Goal: Task Accomplishment & Management: Manage account settings

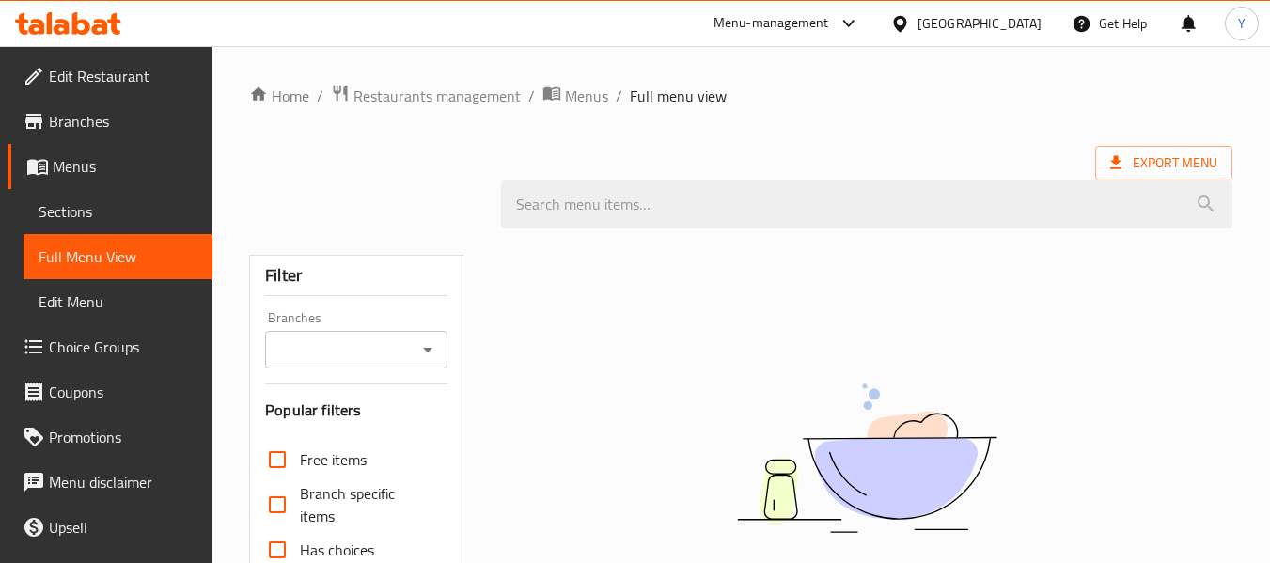
click at [1009, 26] on div "Qatar" at bounding box center [979, 23] width 124 height 21
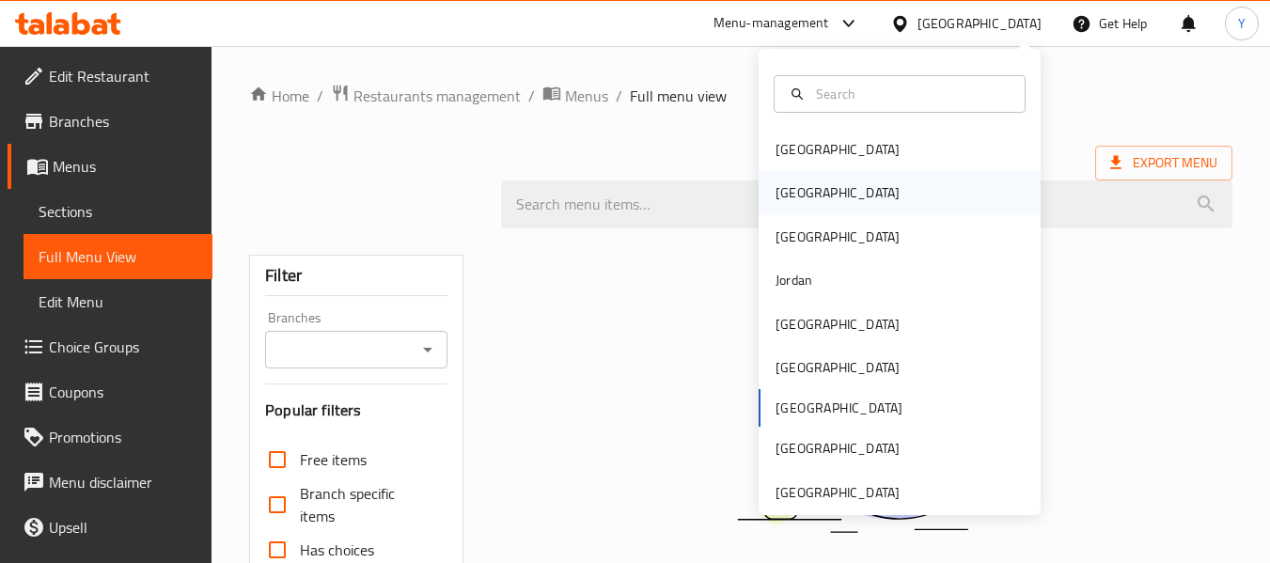
click at [802, 181] on div "[GEOGRAPHIC_DATA]" at bounding box center [837, 192] width 154 height 43
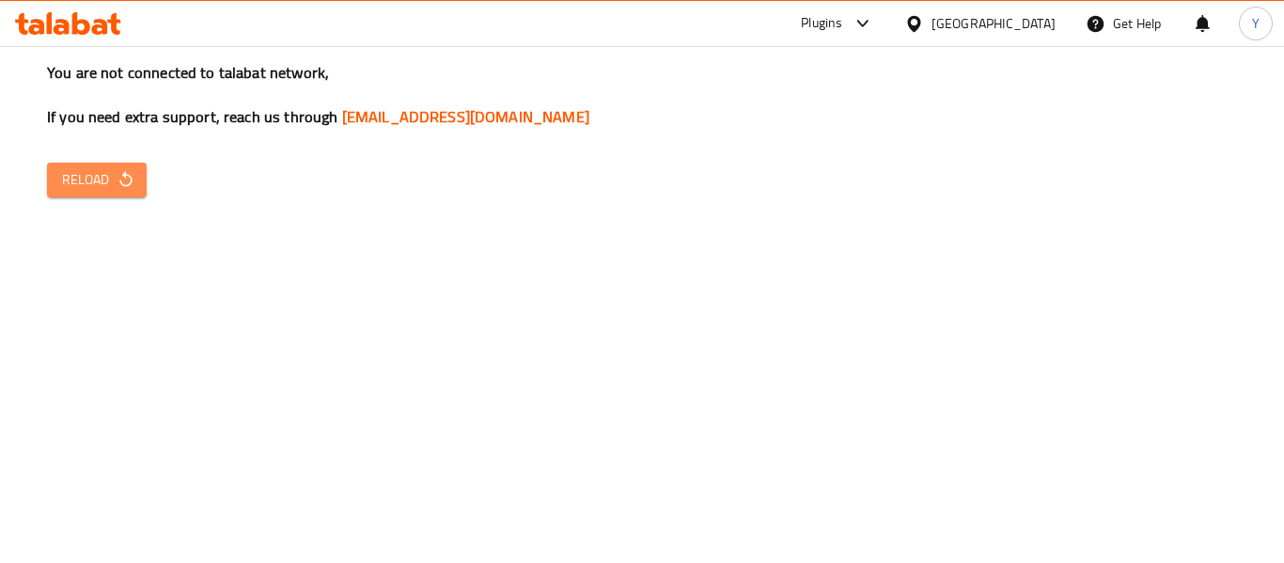
click at [104, 190] on span "Reload" at bounding box center [97, 179] width 70 height 23
click at [94, 189] on span "Reload" at bounding box center [97, 179] width 70 height 23
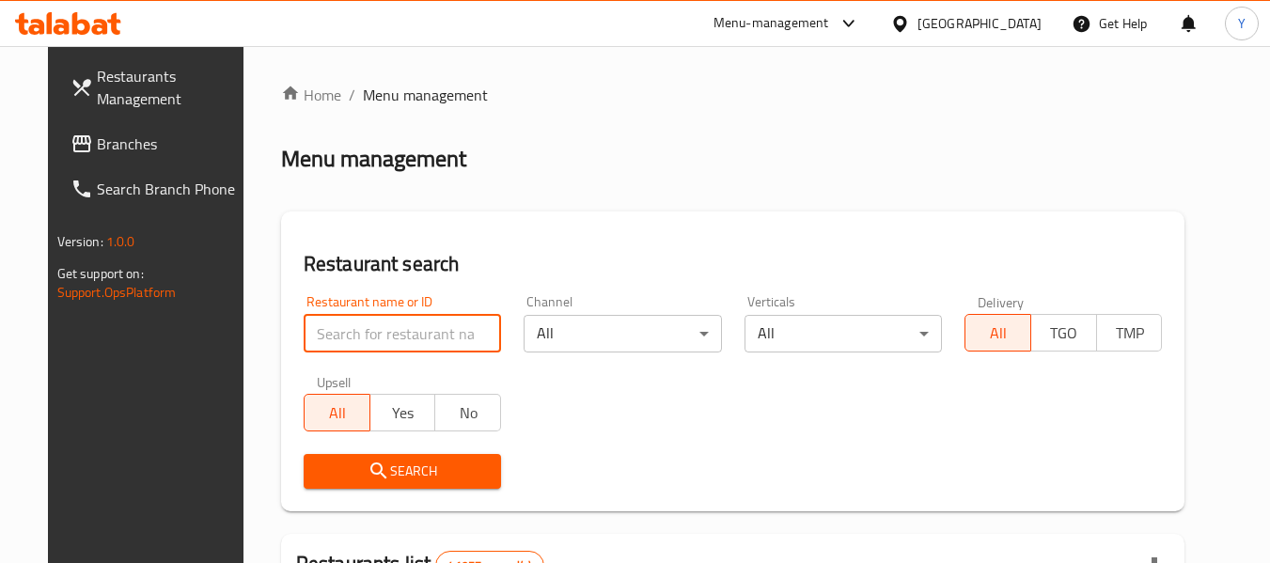
click at [473, 338] on input "search" at bounding box center [402, 334] width 197 height 38
paste input "La Villa Donuts"
click button "Search" at bounding box center [402, 471] width 197 height 35
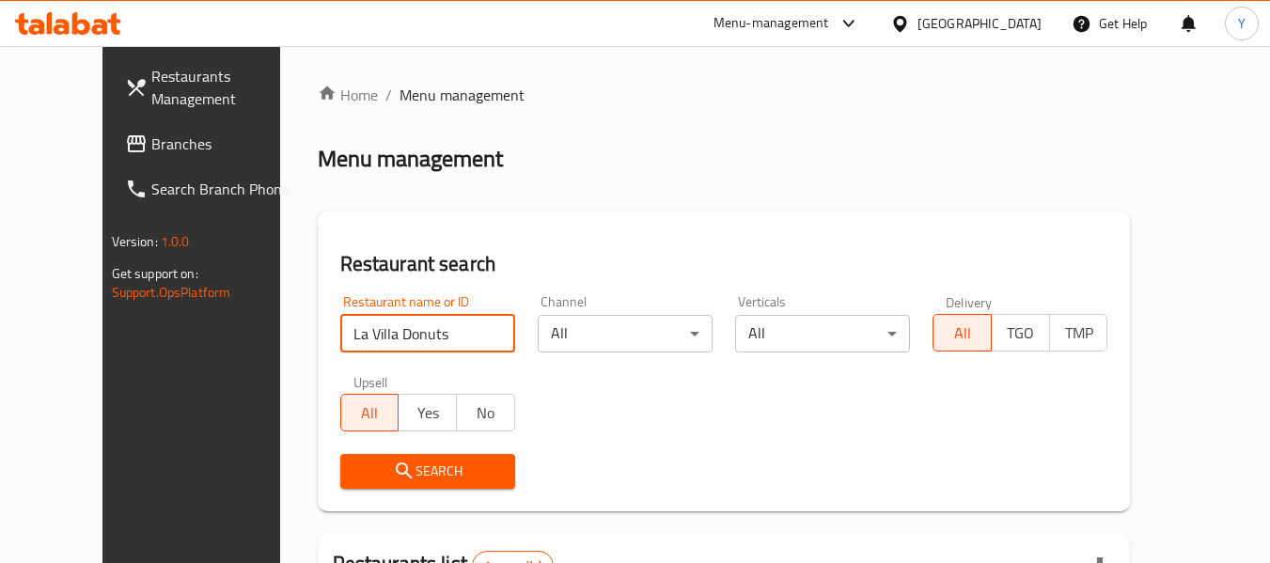
click at [340, 332] on input "La Villa Donuts" at bounding box center [427, 334] width 175 height 38
type input "La Villa Donuts"
click button "Search" at bounding box center [427, 471] width 175 height 35
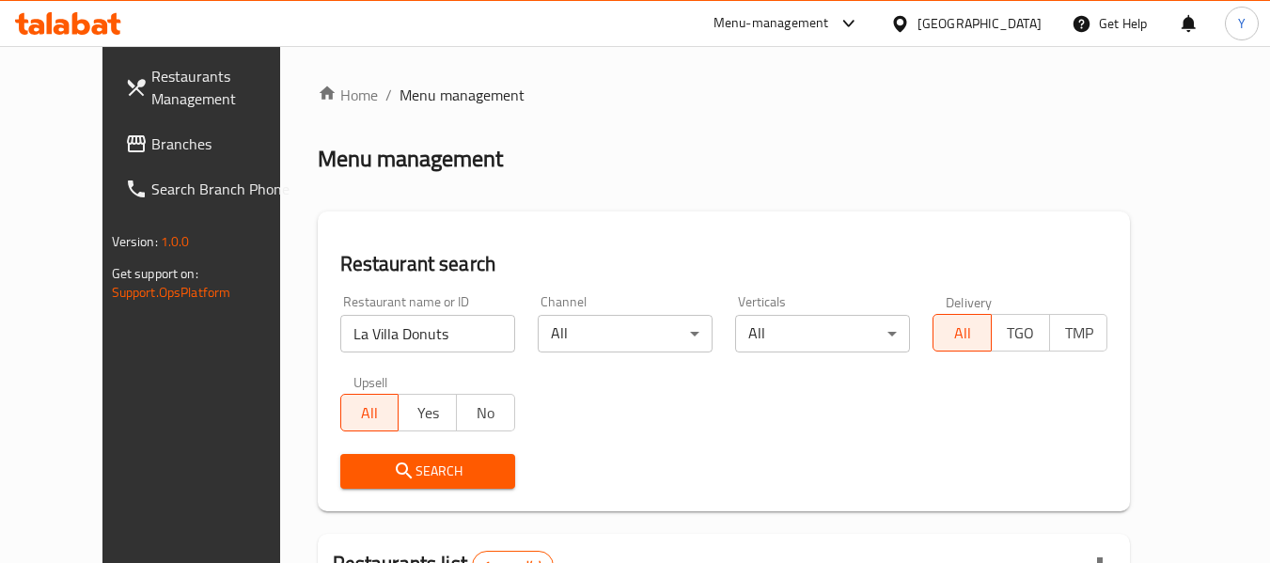
click at [1131, 510] on div "Restaurant search Restaurant name or ID La Villa Donuts Restaurant name or ID C…" at bounding box center [724, 361] width 813 height 300
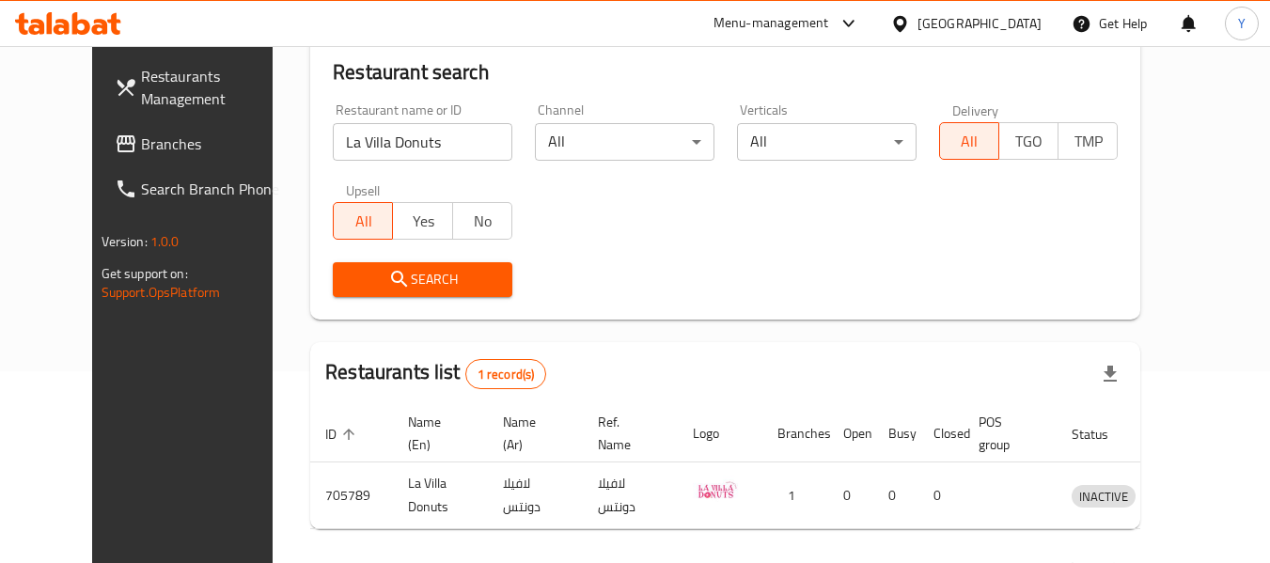
scroll to position [252, 0]
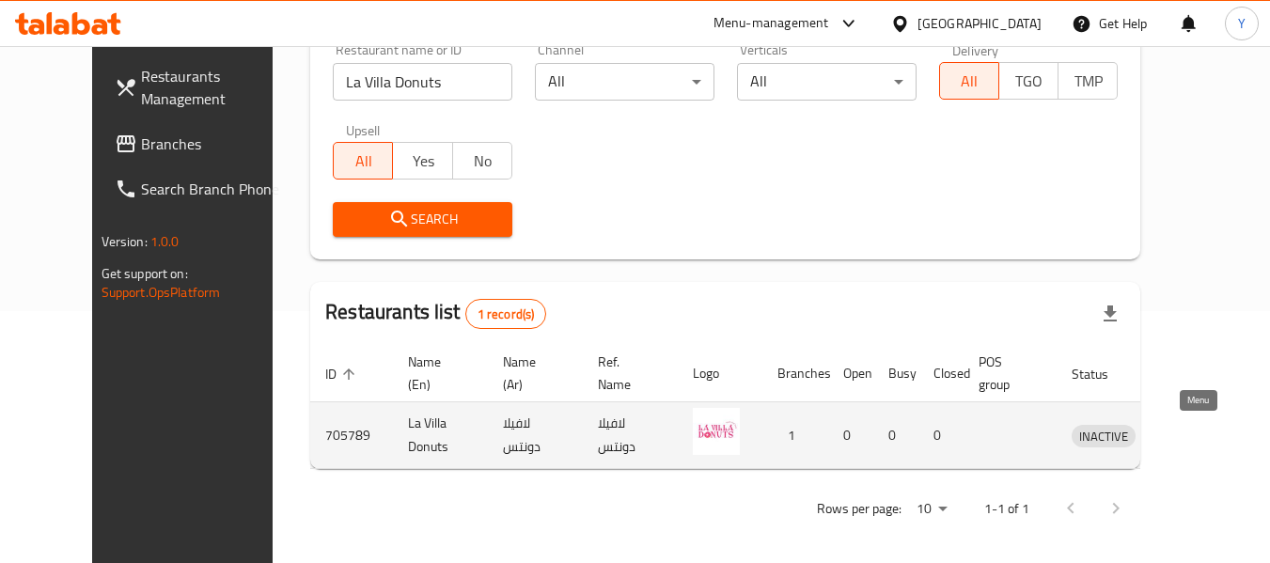
click at [1192, 432] on icon "enhanced table" at bounding box center [1184, 437] width 21 height 16
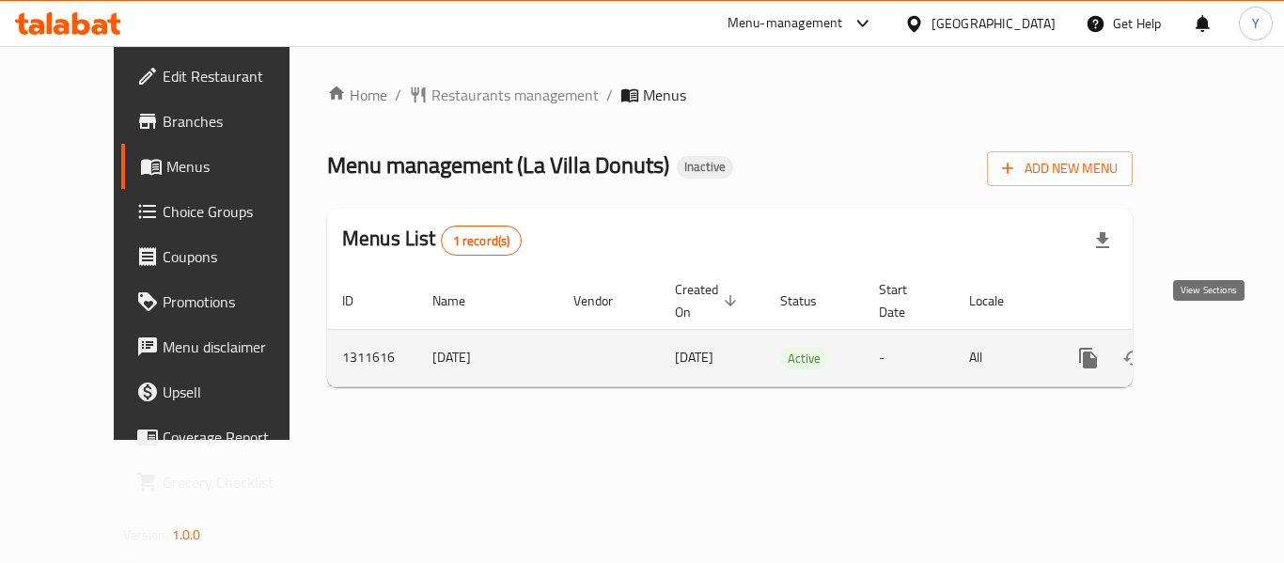
click at [1212, 347] on icon "enhanced table" at bounding box center [1223, 358] width 23 height 23
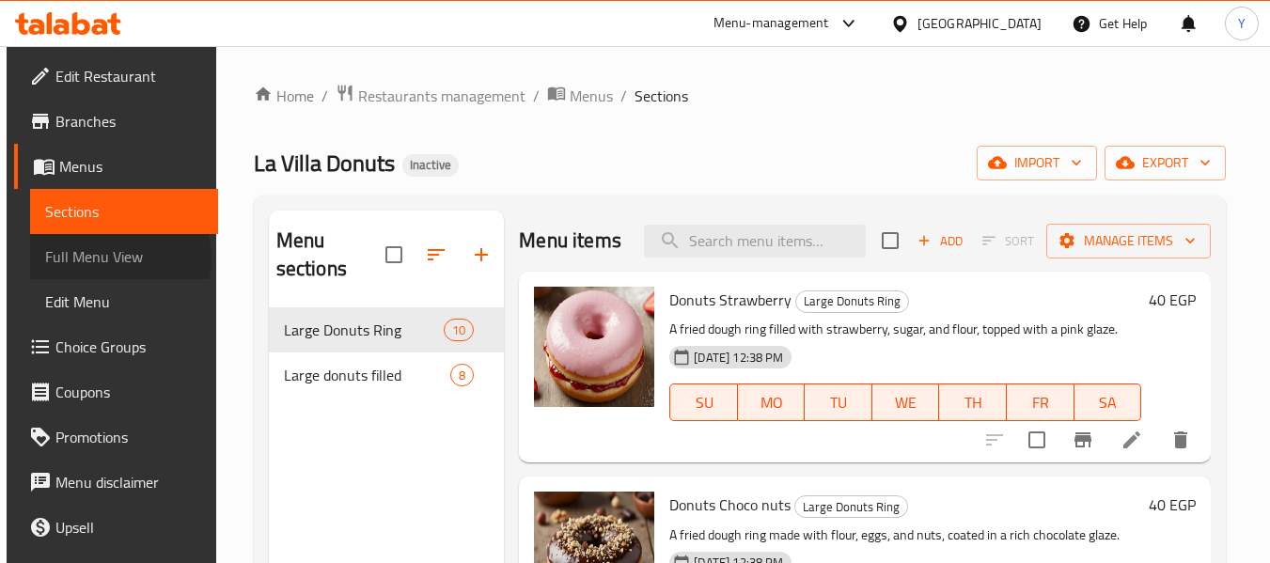
click at [112, 258] on span "Full Menu View" at bounding box center [124, 256] width 159 height 23
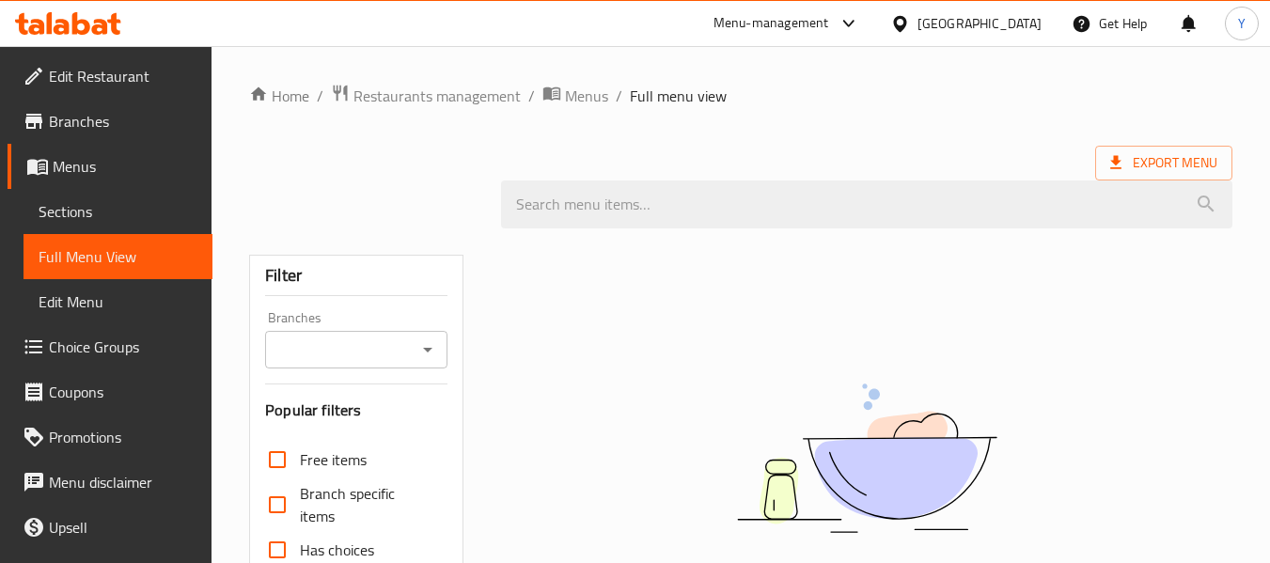
click at [1025, 30] on div "[GEOGRAPHIC_DATA]" at bounding box center [979, 23] width 124 height 21
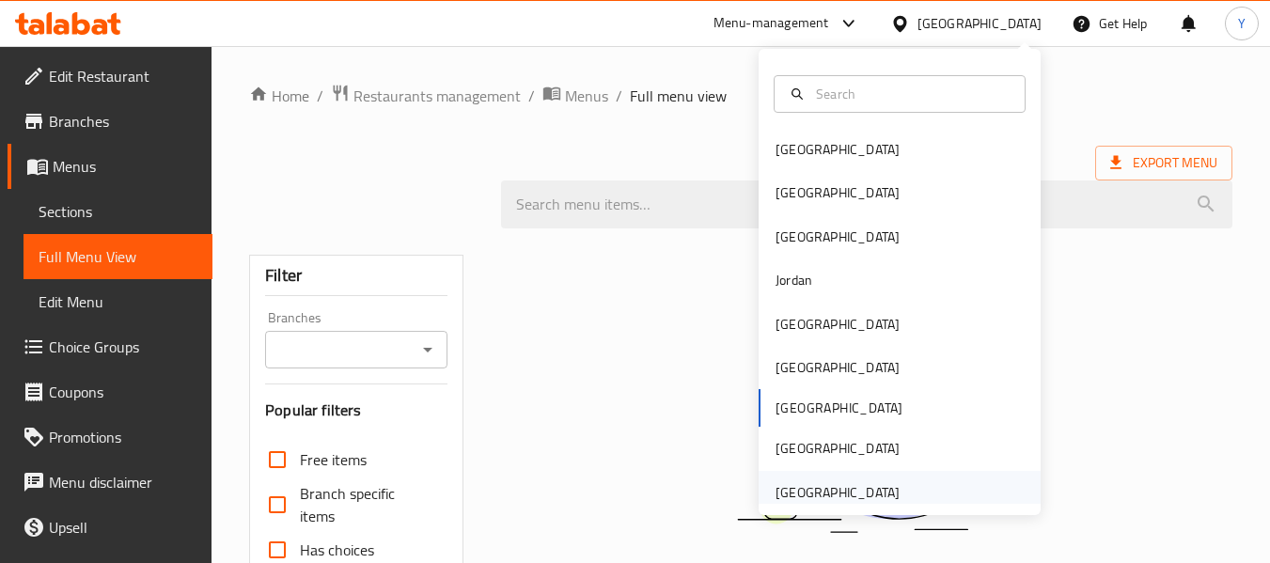
click at [831, 493] on div "[GEOGRAPHIC_DATA]" at bounding box center [837, 492] width 124 height 21
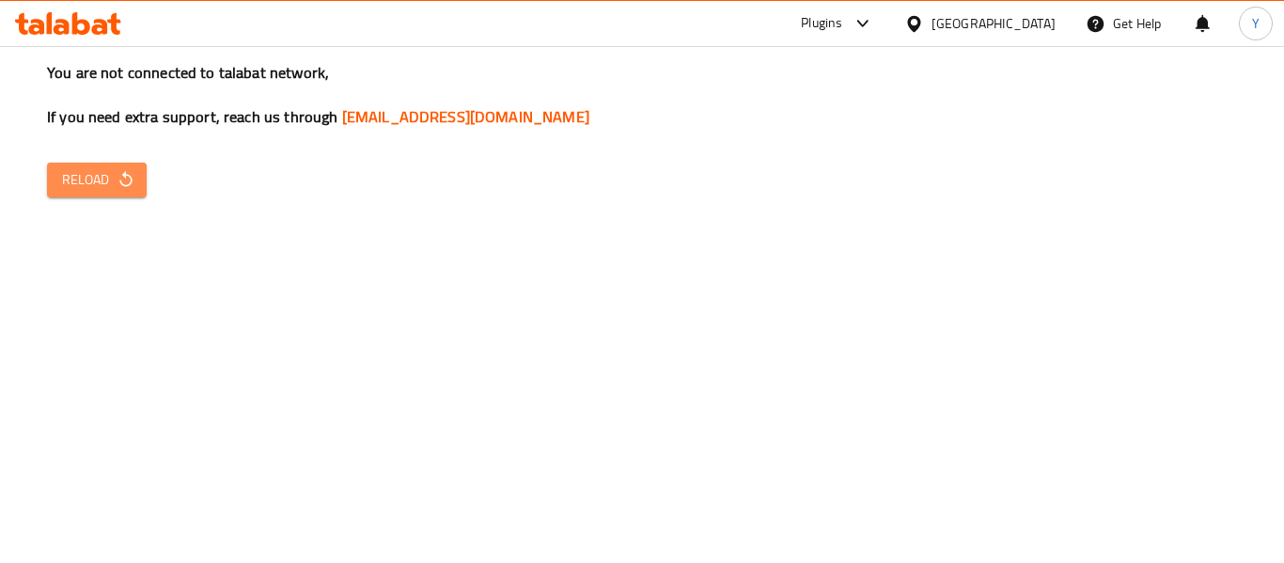
click at [139, 189] on button "Reload" at bounding box center [97, 180] width 100 height 35
click at [88, 200] on div "You are not connected to talabat network, If you need extra support, reach us t…" at bounding box center [642, 281] width 1284 height 563
click at [111, 187] on span "Reload" at bounding box center [97, 179] width 70 height 23
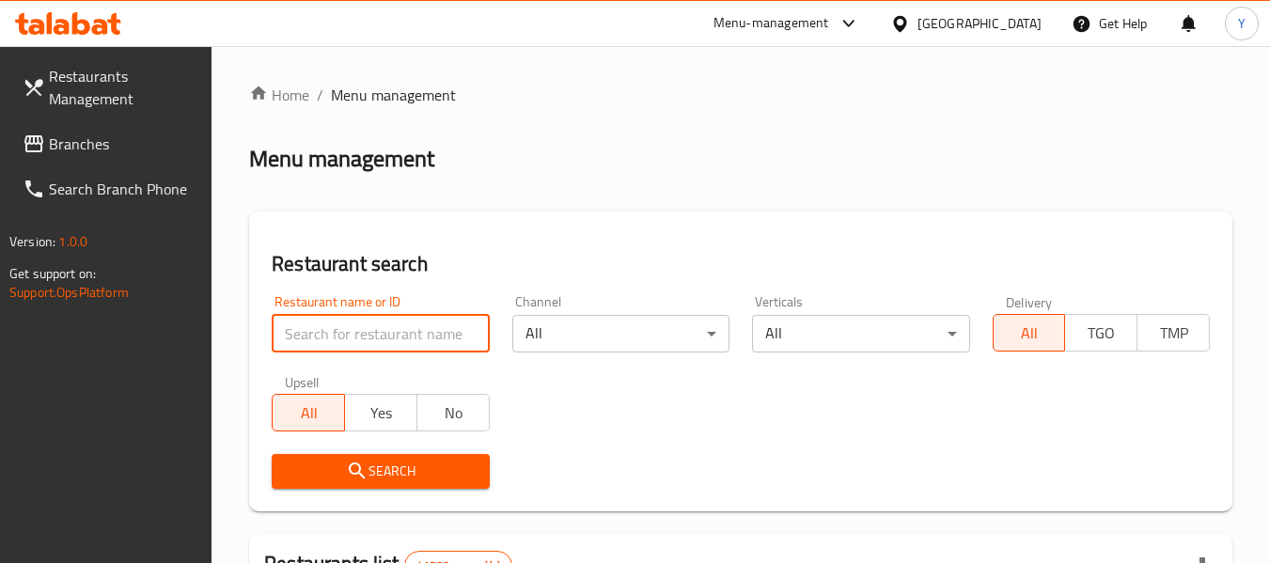
click at [315, 340] on input "search" at bounding box center [380, 334] width 217 height 38
paste input "BAHRI CAFTERIA"
type input "BAHRI CAFTERIA"
click at [552, 248] on div "Restaurant search Restaurant name or ID BAHRI CAFTERIA Restaurant name or ID Ch…" at bounding box center [740, 361] width 983 height 300
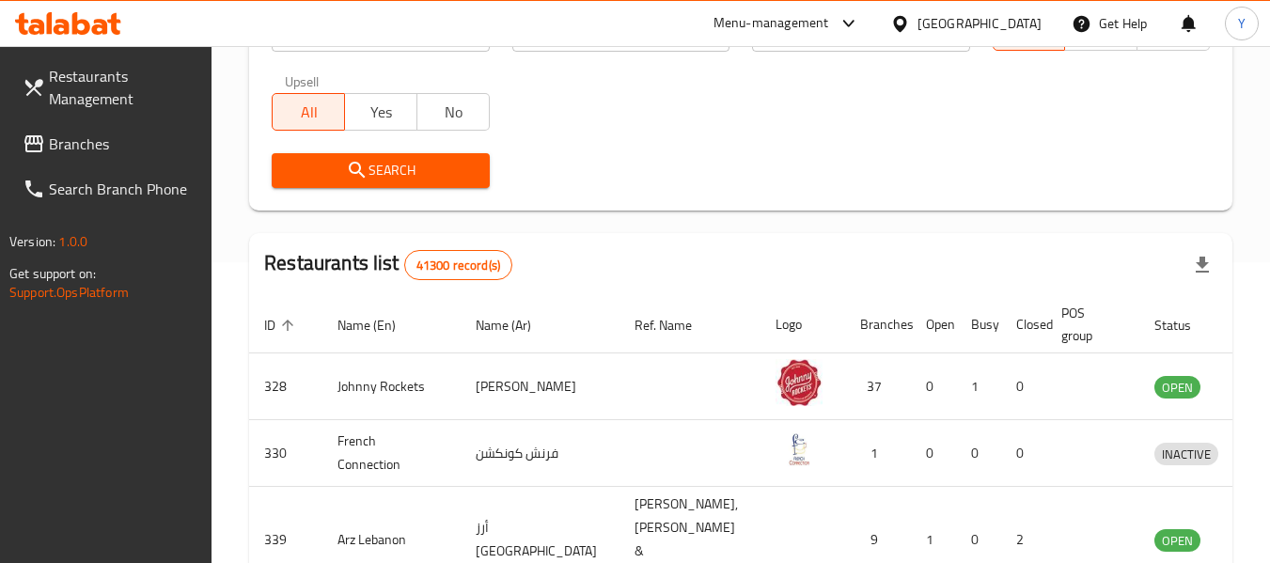
scroll to position [376, 0]
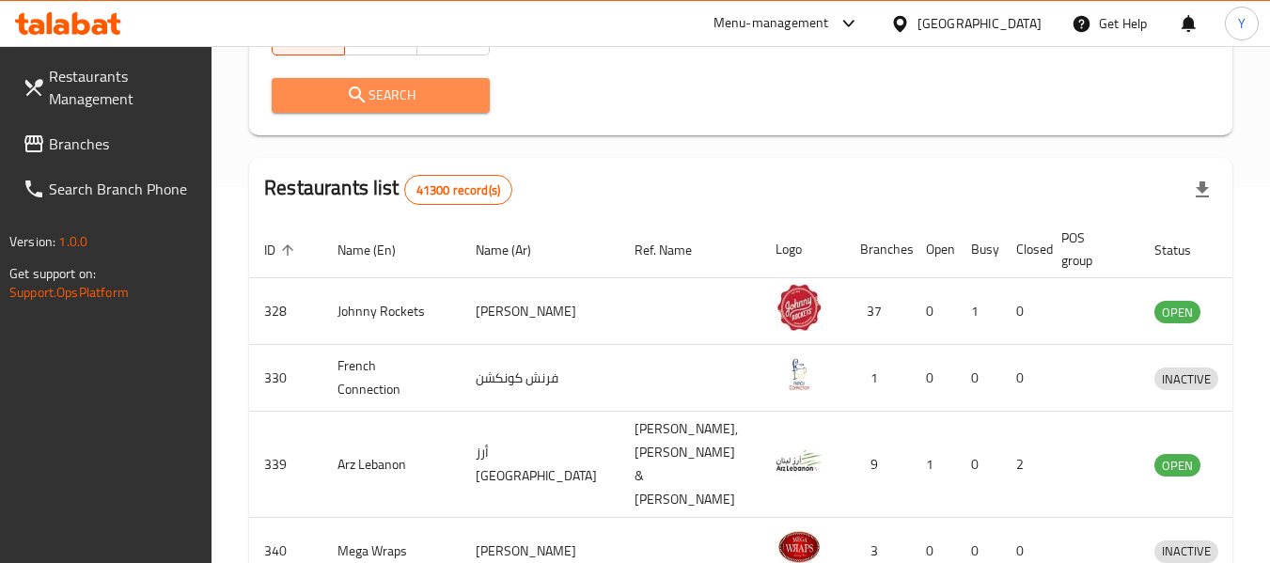
click at [433, 103] on span "Search" at bounding box center [380, 95] width 187 height 23
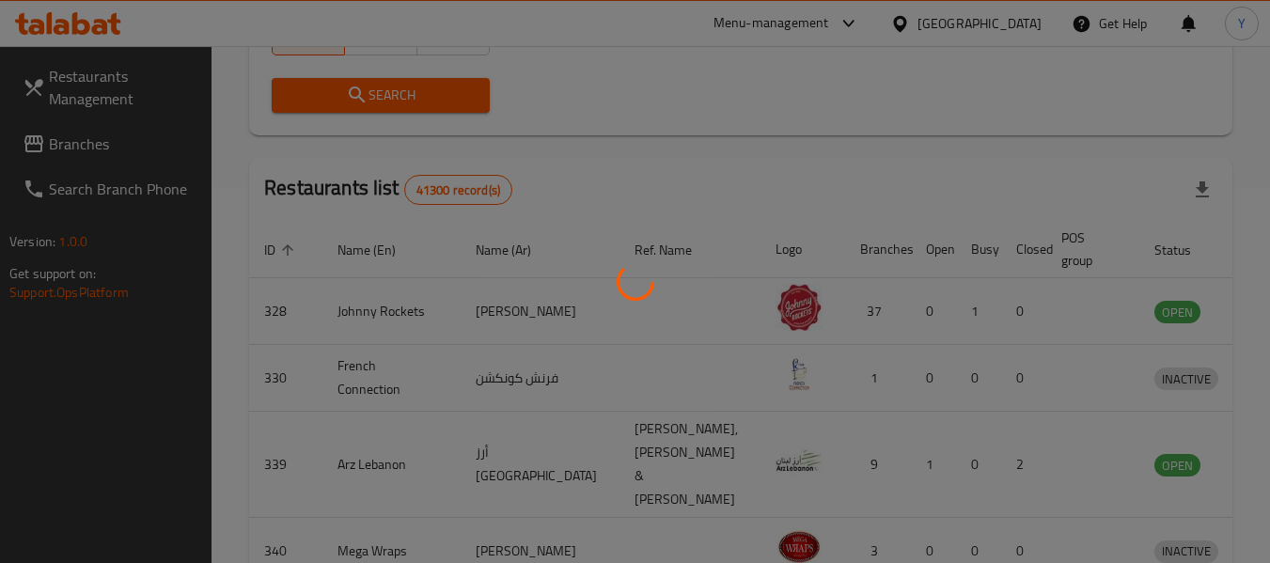
scroll to position [275, 0]
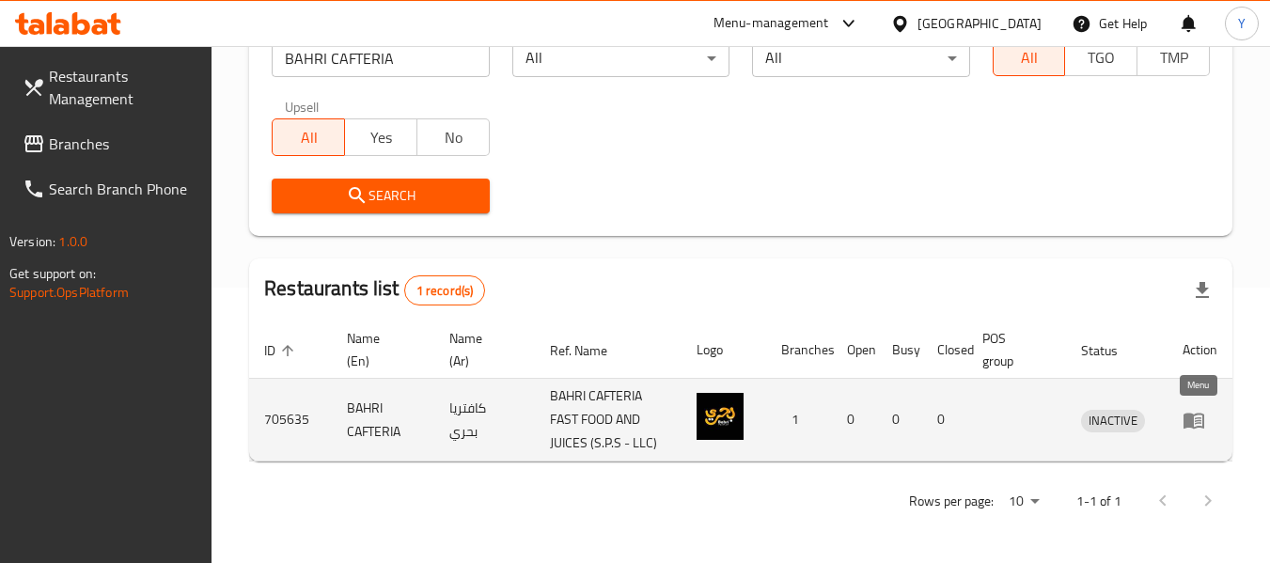
click at [1182, 421] on icon "enhanced table" at bounding box center [1193, 420] width 23 height 23
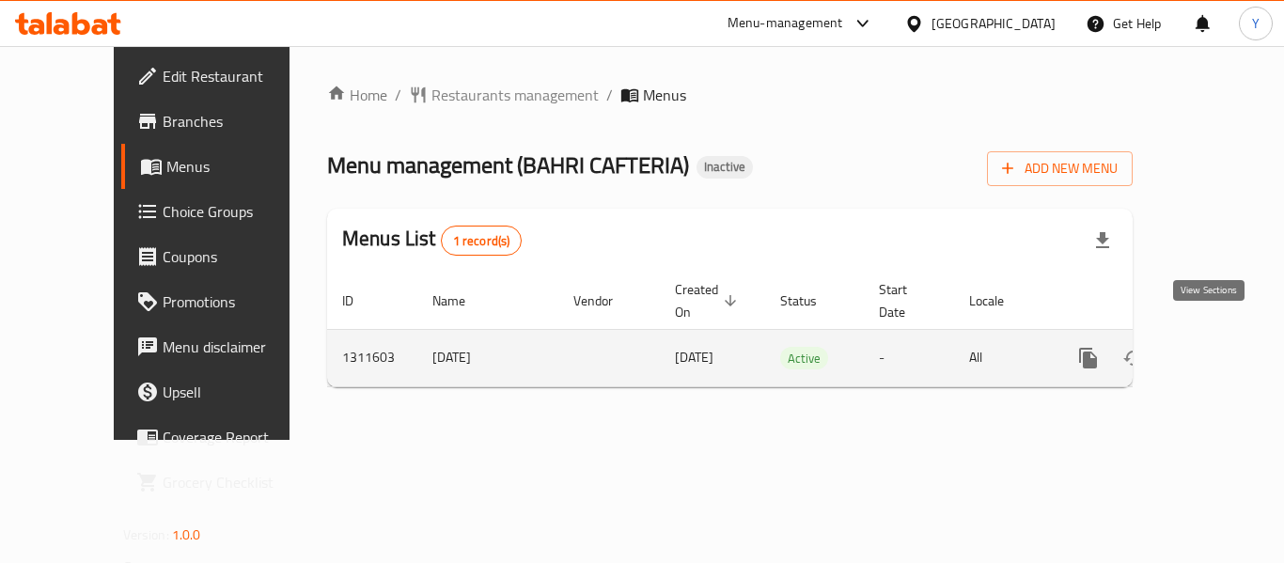
click at [1215, 350] on icon "enhanced table" at bounding box center [1223, 358] width 17 height 17
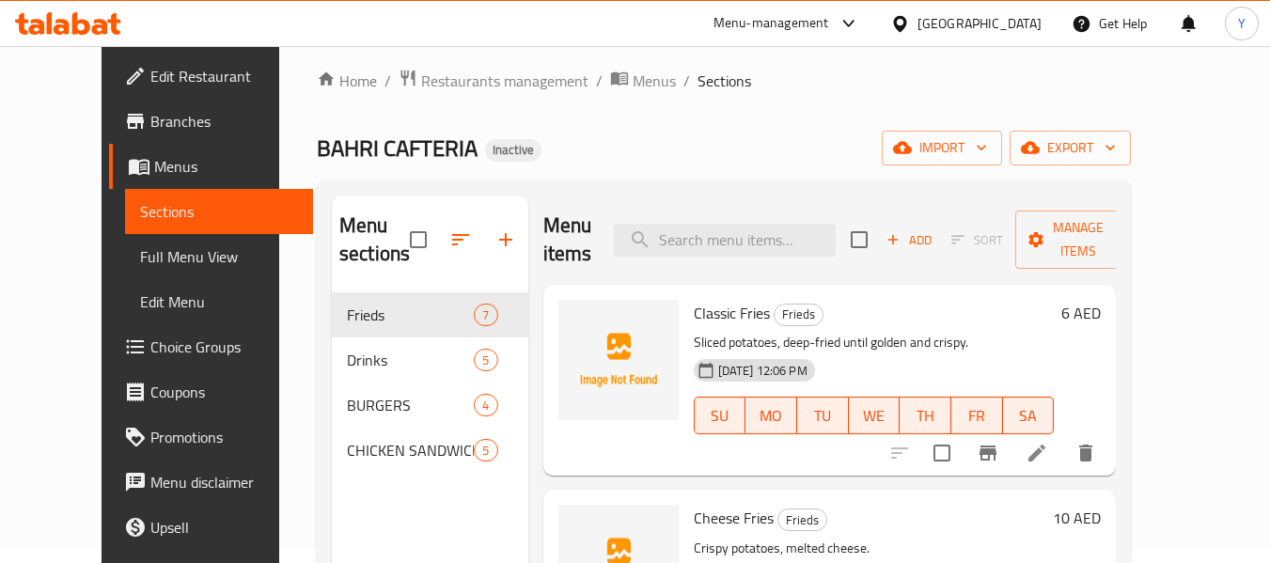
scroll to position [12, 0]
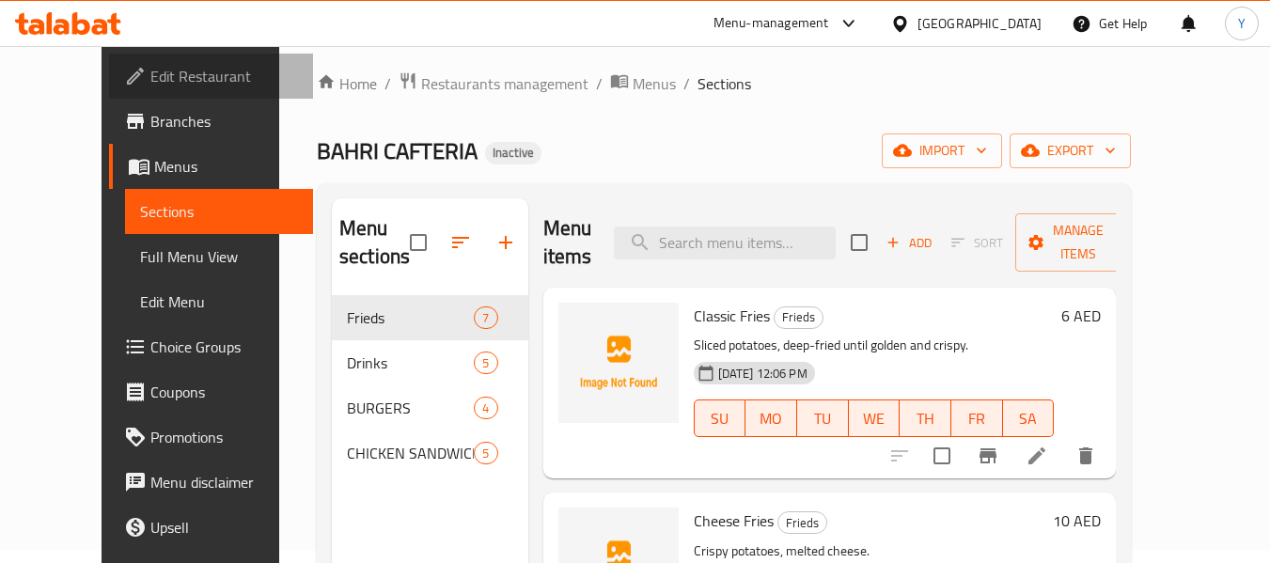
click at [154, 68] on span "Edit Restaurant" at bounding box center [224, 76] width 149 height 23
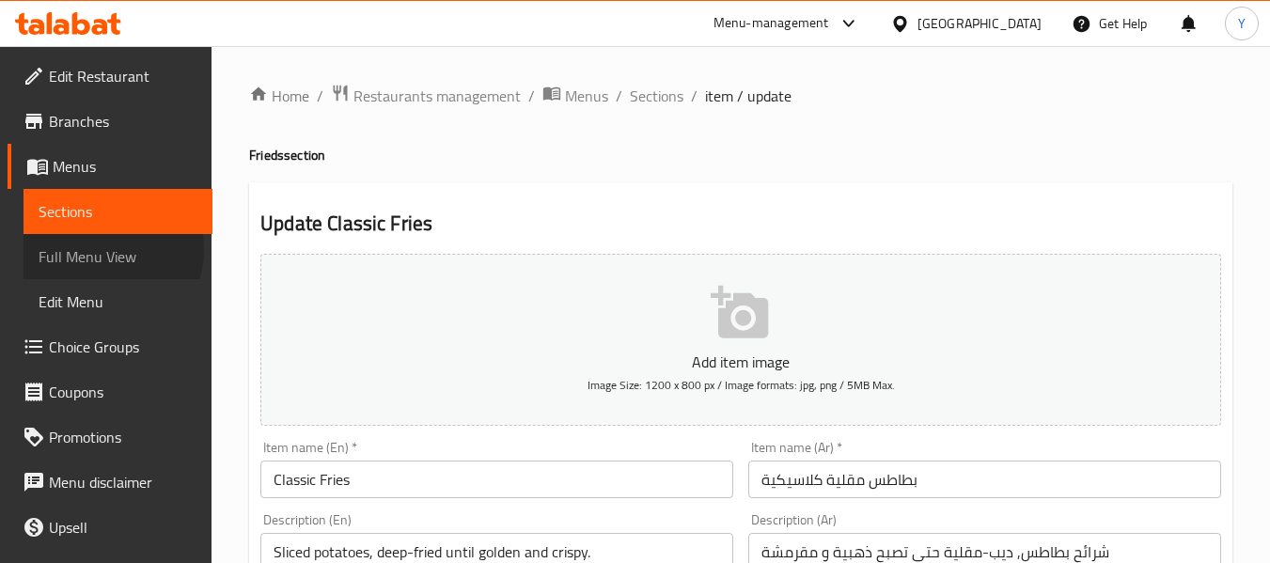
click at [95, 249] on span "Full Menu View" at bounding box center [118, 256] width 159 height 23
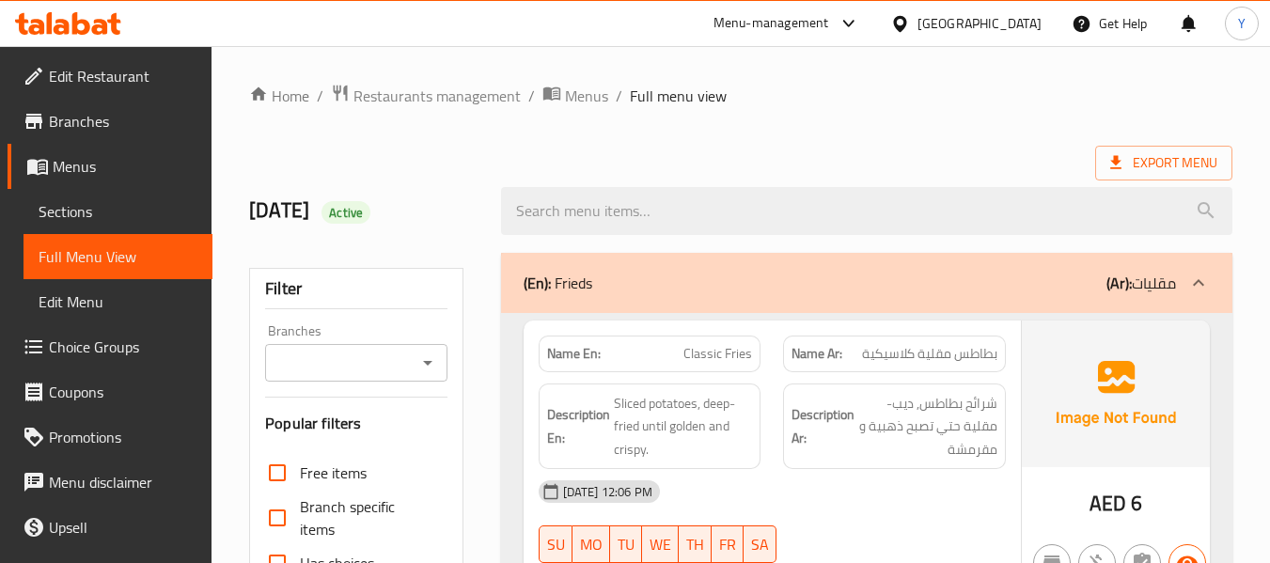
click at [587, 356] on strong "Name En:" at bounding box center [574, 354] width 54 height 20
copy strong "Name En:"
click at [1067, 102] on ol "Home / Restaurants management / Menus / Full menu view" at bounding box center [740, 96] width 983 height 24
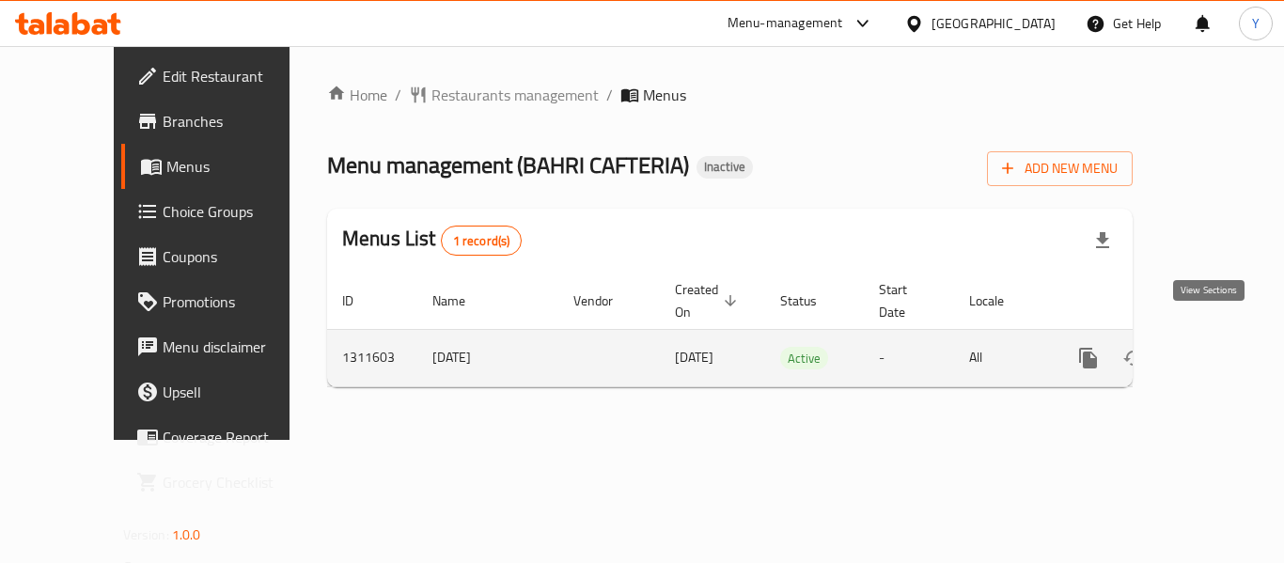
click at [1212, 347] on icon "enhanced table" at bounding box center [1223, 358] width 23 height 23
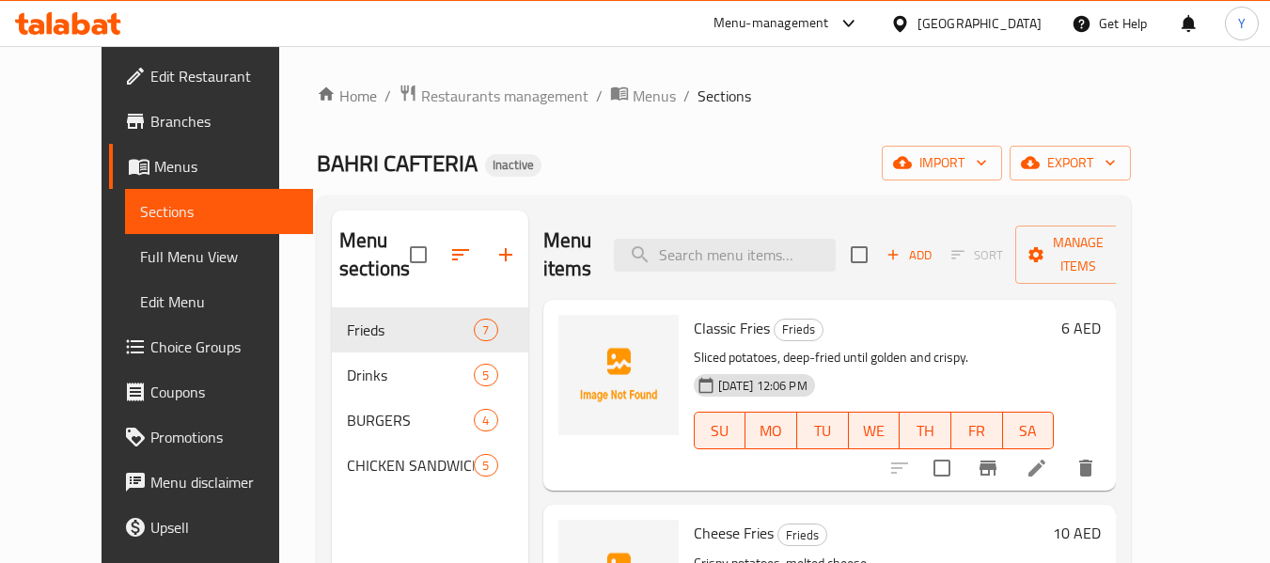
click at [1024, 29] on div "United Arab Emirates" at bounding box center [979, 23] width 124 height 21
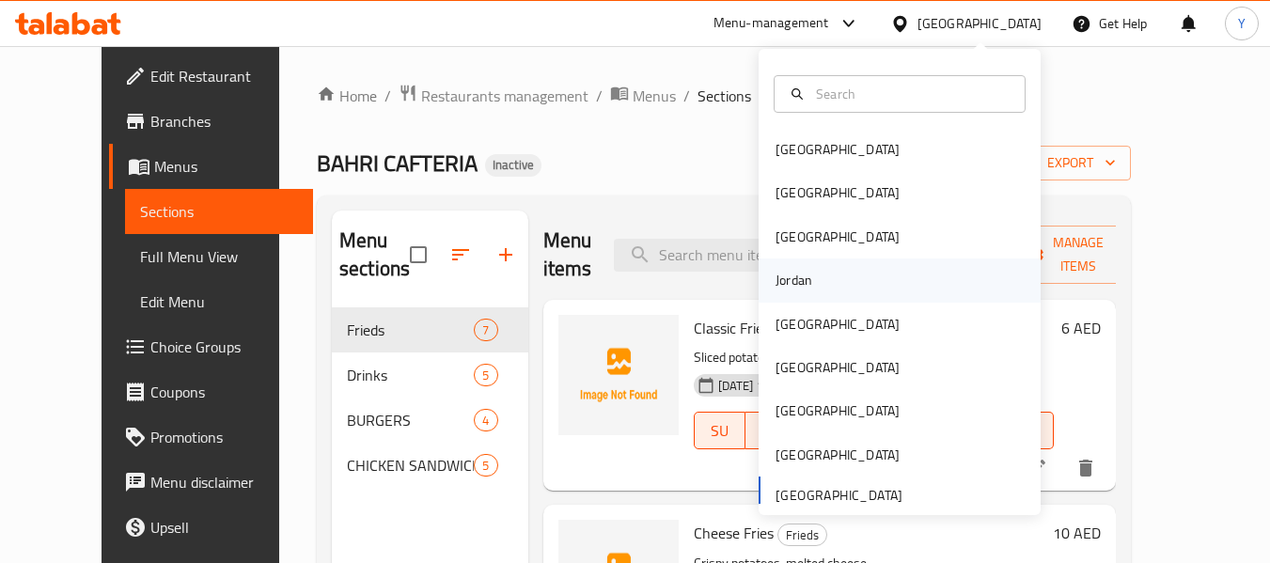
click at [895, 286] on div "Jordan" at bounding box center [900, 279] width 282 height 43
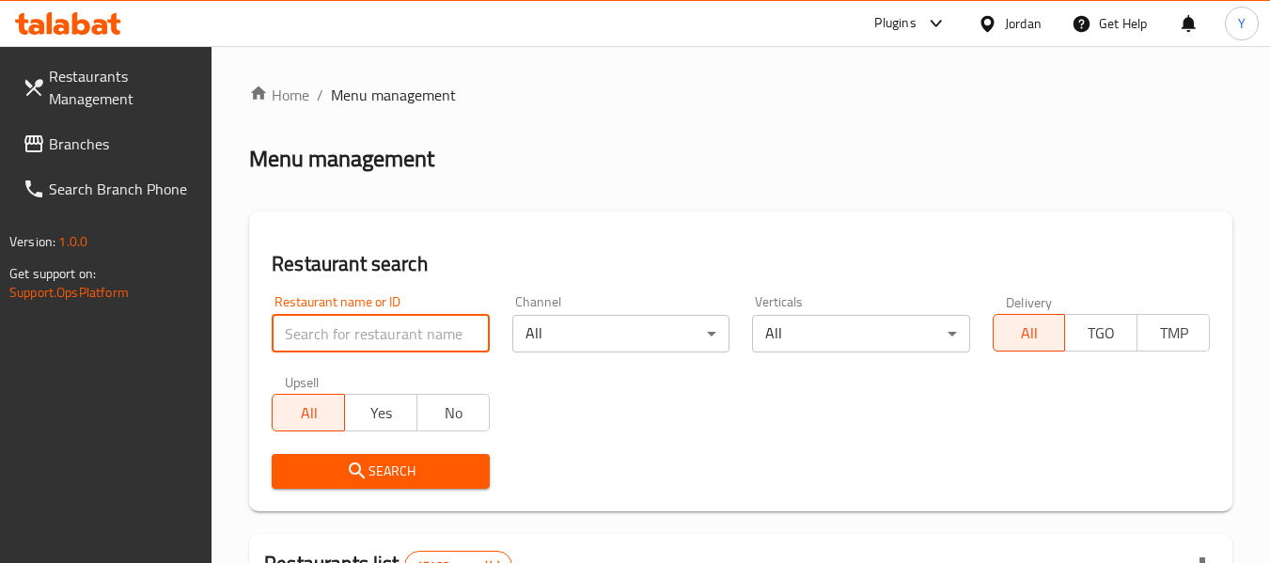
click at [409, 343] on input "search" at bounding box center [380, 334] width 217 height 38
paste input "chan"
type input "chan"
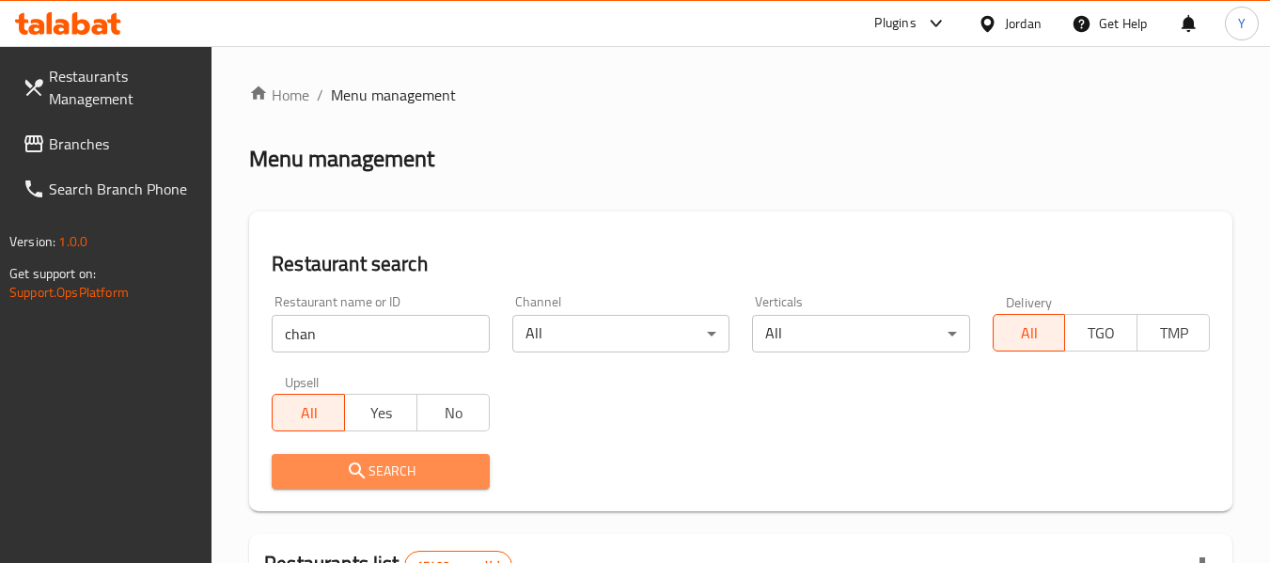
click at [375, 468] on span "Search" at bounding box center [380, 471] width 187 height 23
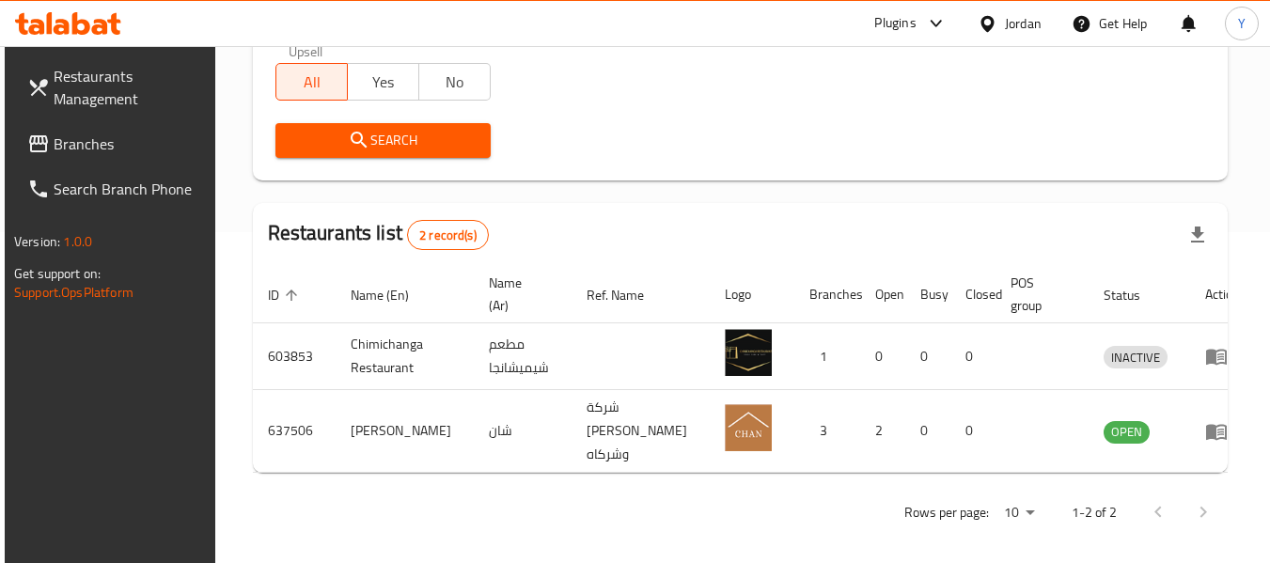
scroll to position [342, 0]
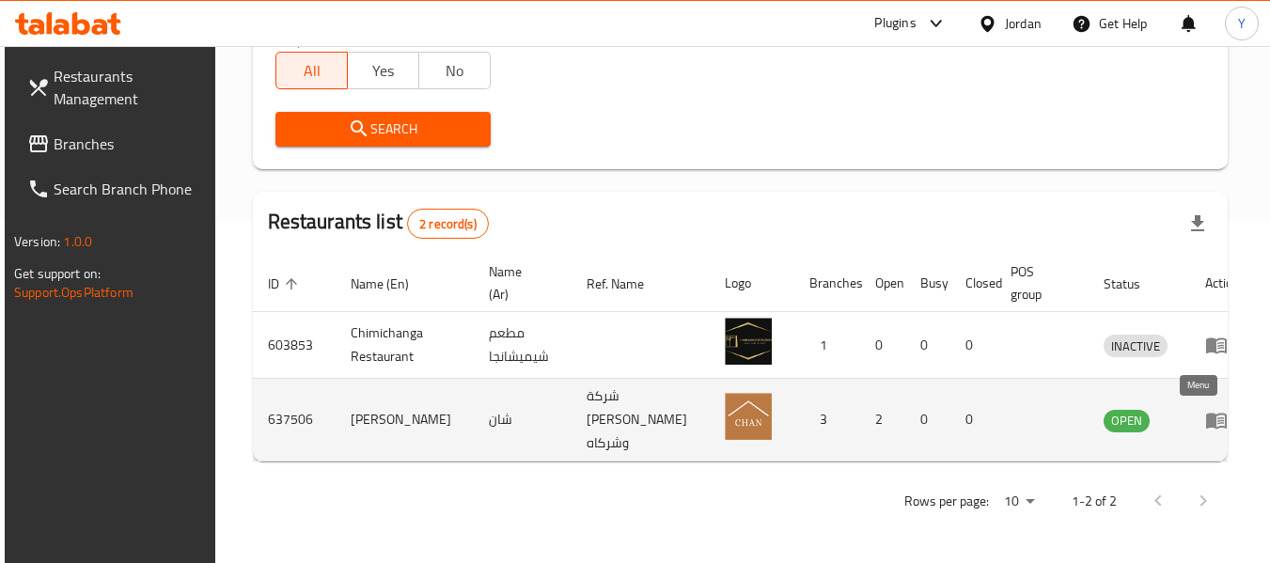
click at [1206, 427] on icon "enhanced table" at bounding box center [1216, 421] width 21 height 16
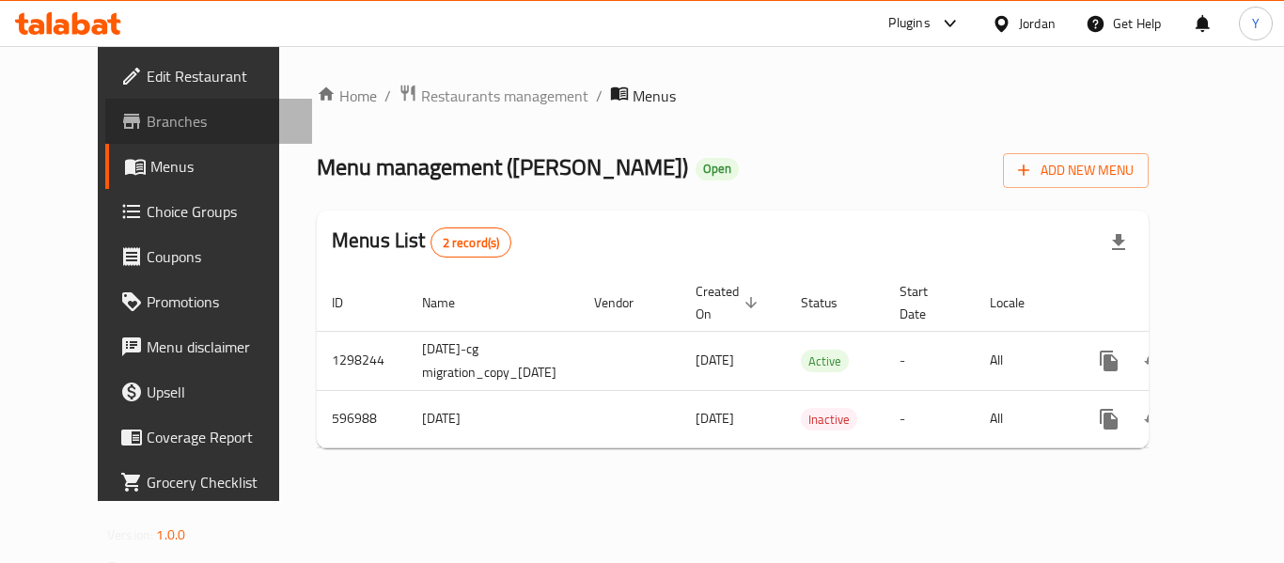
click at [147, 116] on span "Branches" at bounding box center [222, 121] width 150 height 23
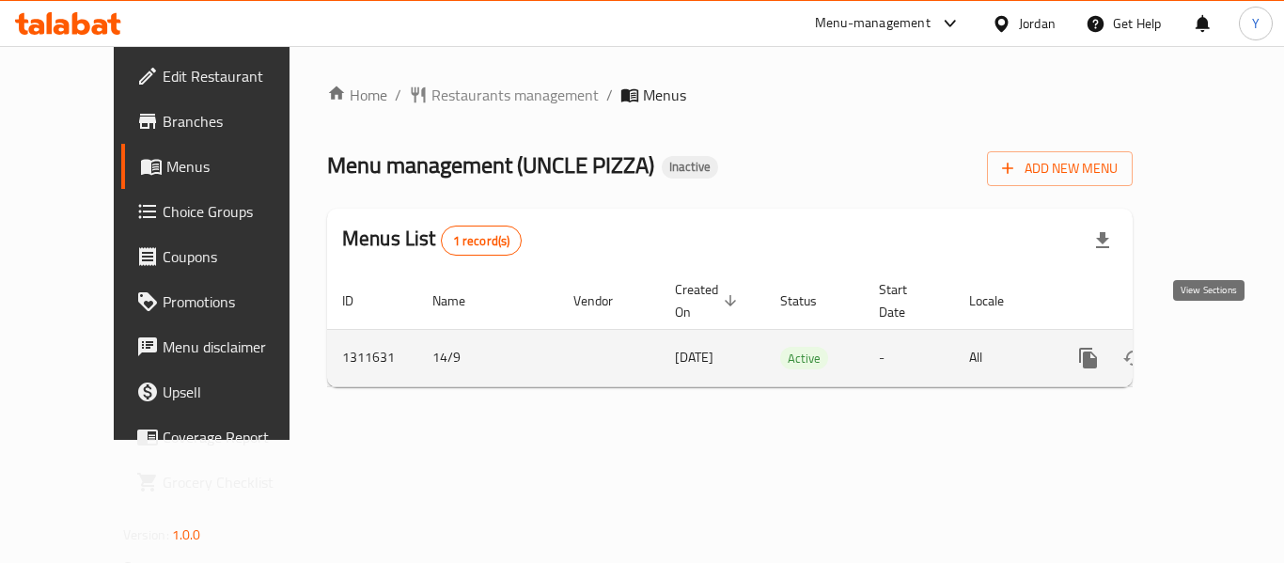
click at [1215, 350] on icon "enhanced table" at bounding box center [1223, 358] width 17 height 17
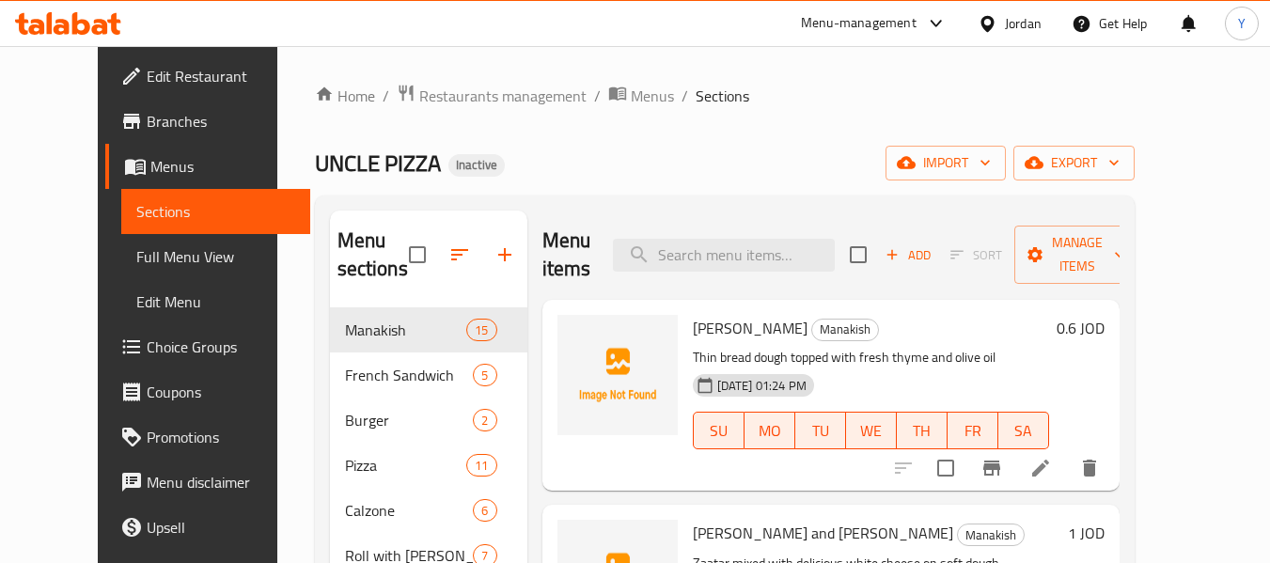
scroll to position [263, 0]
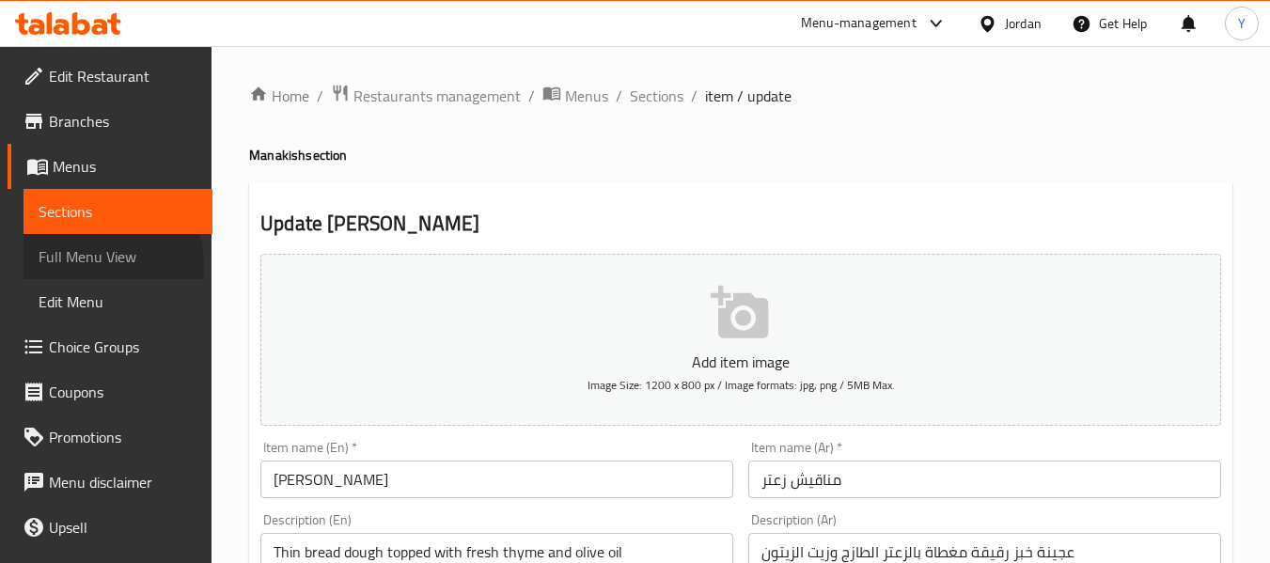
click at [82, 266] on span "Full Menu View" at bounding box center [118, 256] width 159 height 23
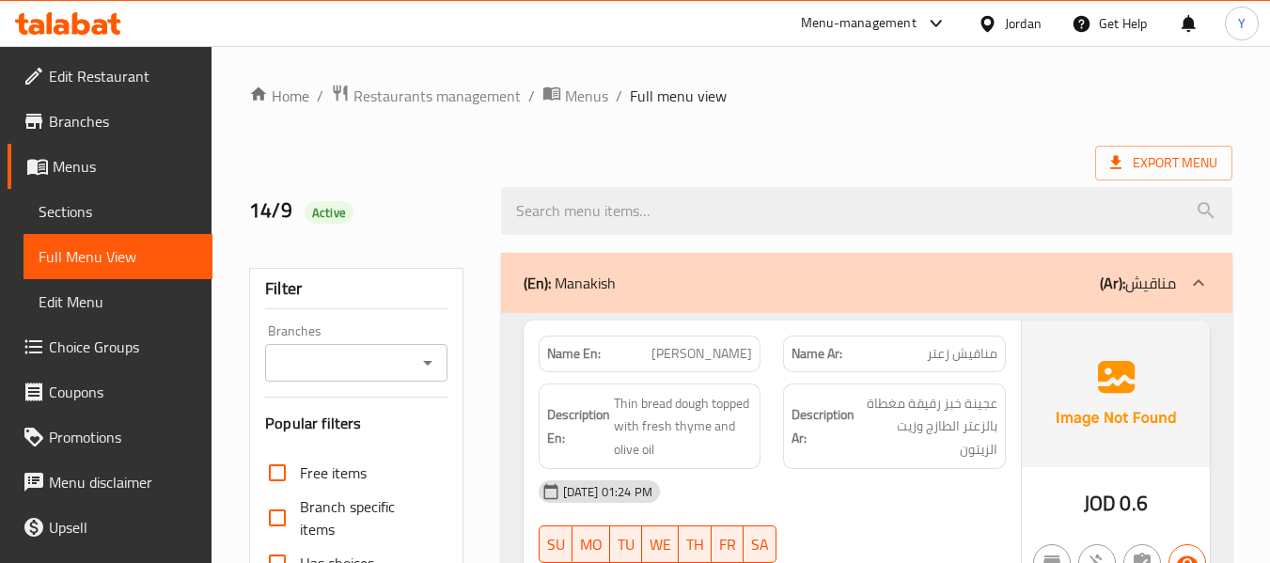
scroll to position [493, 0]
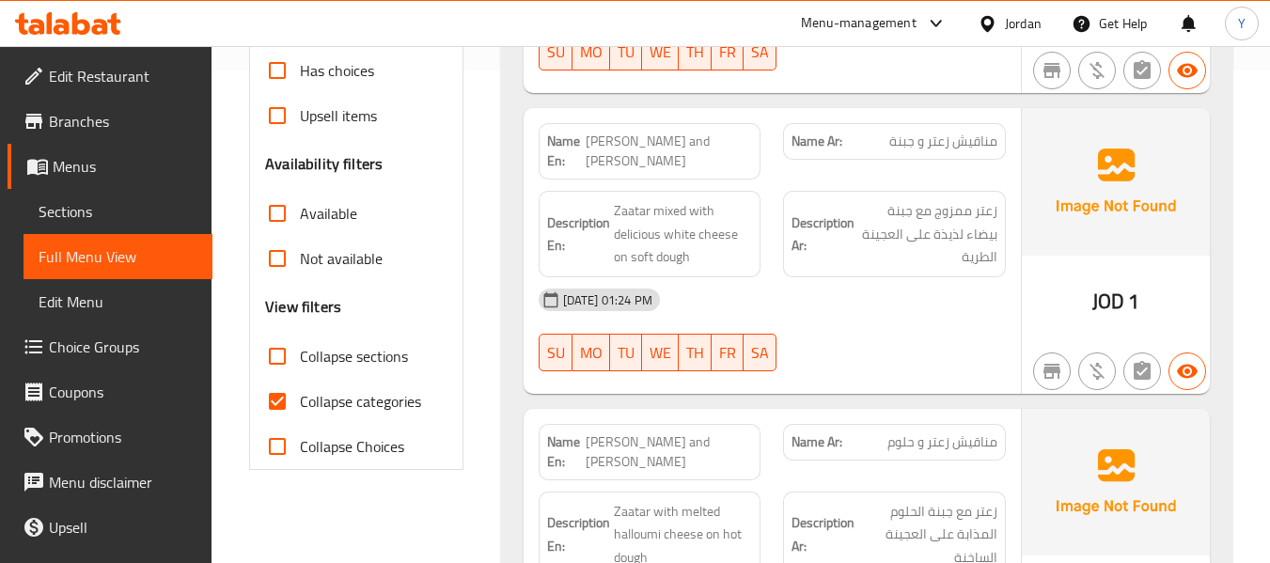
click at [551, 155] on strong "Name En:" at bounding box center [566, 151] width 39 height 39
copy strong "Name En:"
click at [551, 155] on strong "Name En:" at bounding box center [566, 151] width 39 height 39
click at [295, 399] on input "Collapse categories" at bounding box center [277, 401] width 45 height 45
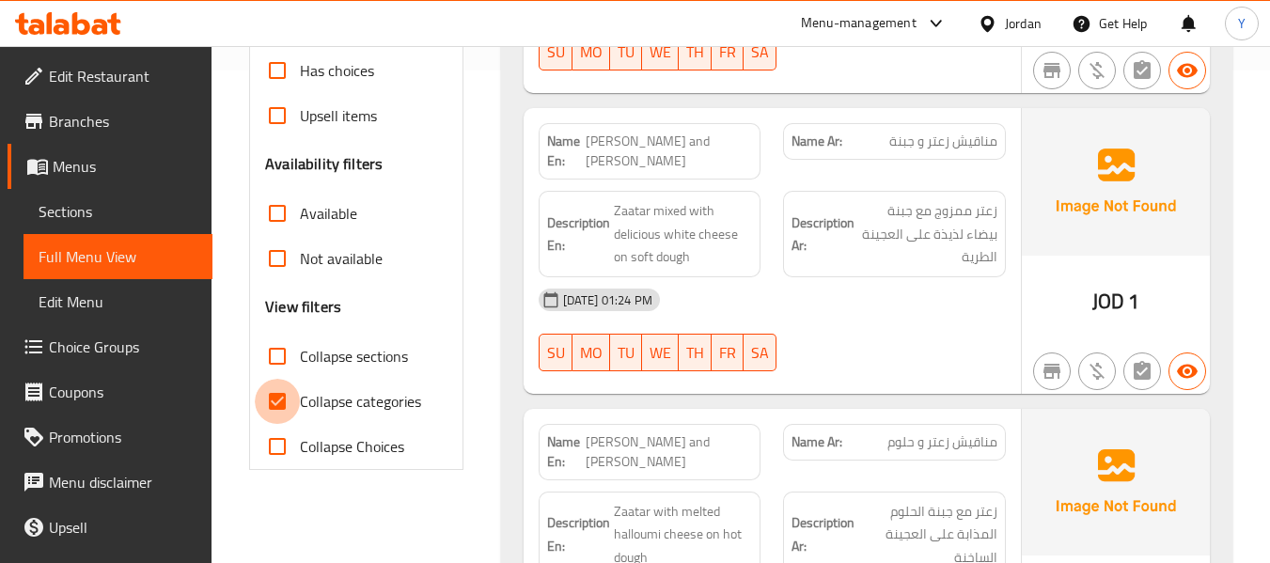
checkbox input "false"
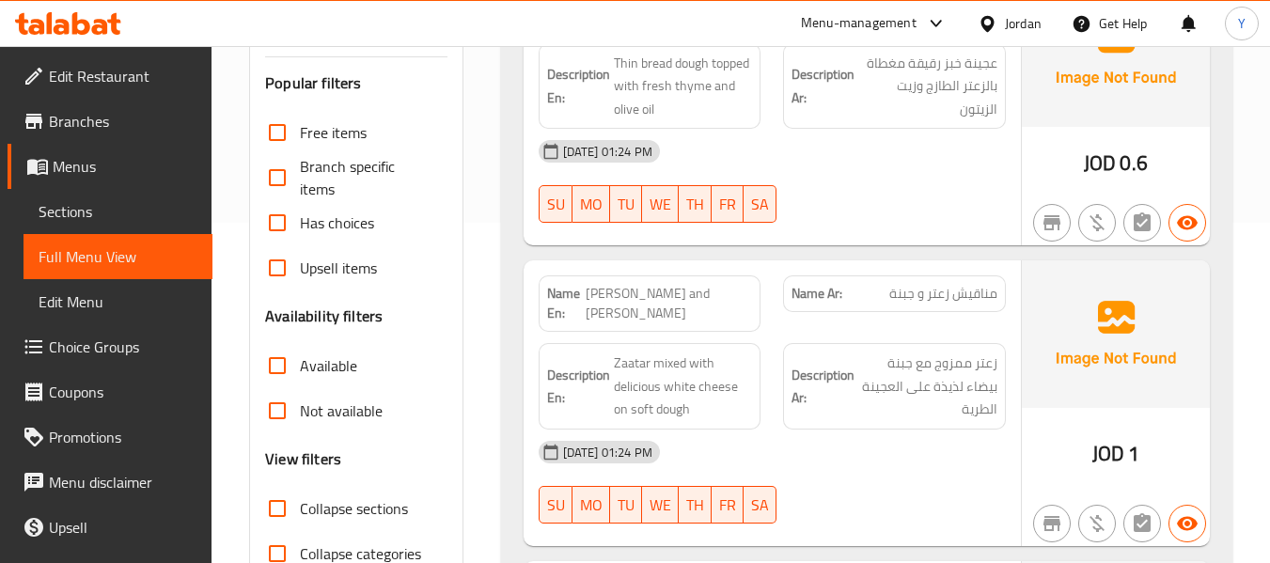
scroll to position [0, 0]
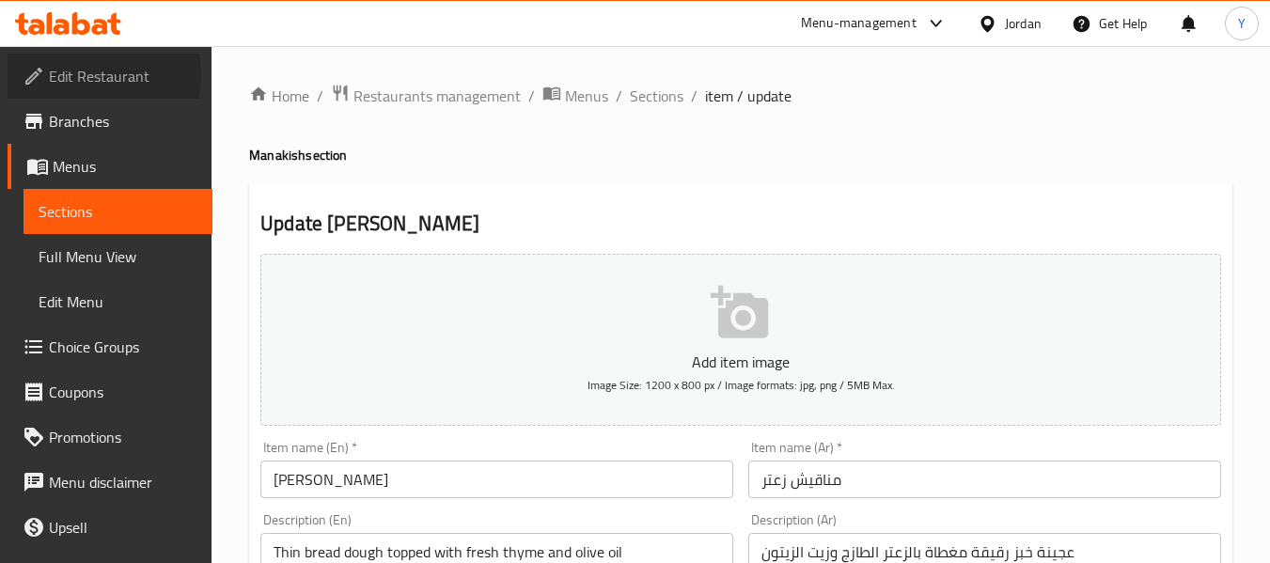
click at [74, 76] on span "Edit Restaurant" at bounding box center [123, 76] width 149 height 23
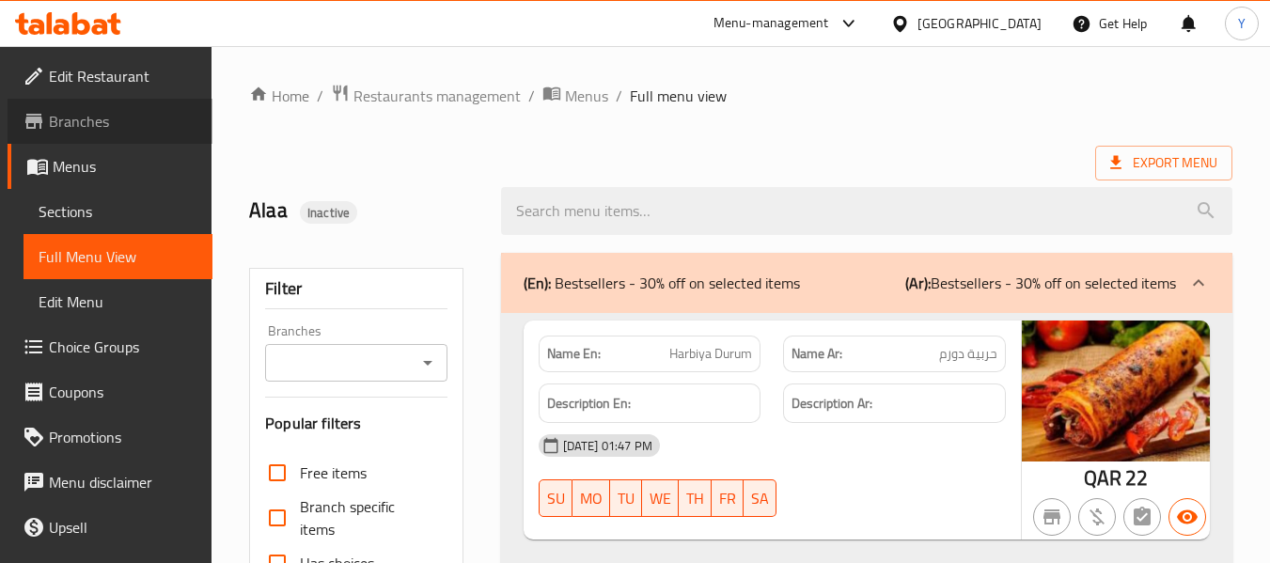
click at [165, 116] on span "Branches" at bounding box center [123, 121] width 149 height 23
